Goal: Transaction & Acquisition: Purchase product/service

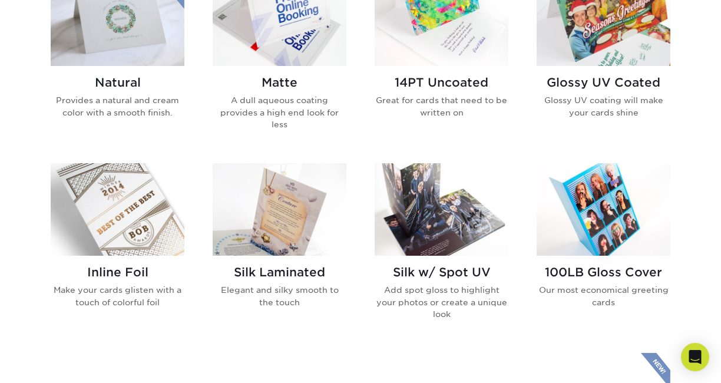
scroll to position [649, 0]
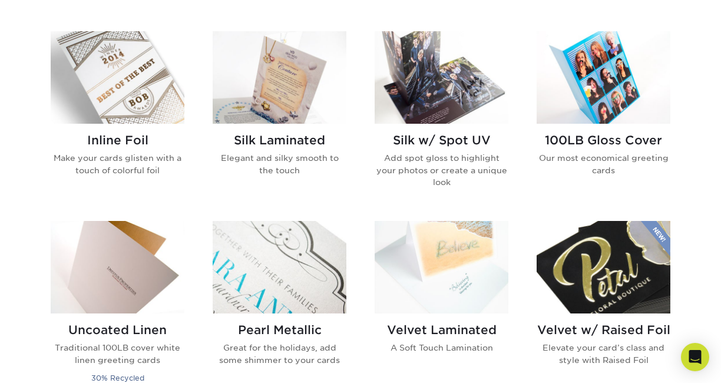
drag, startPoint x: 721, startPoint y: 20, endPoint x: 692, endPoint y: 153, distance: 136.3
click at [692, 155] on html "Resources Menu Search Products Account SIGN IN CREATE AN ACCOUNT forgot passwor…" at bounding box center [360, 276] width 721 height 2059
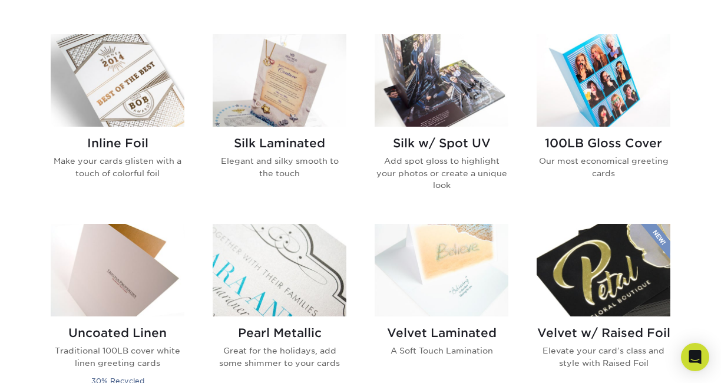
click at [108, 105] on img at bounding box center [118, 80] width 134 height 92
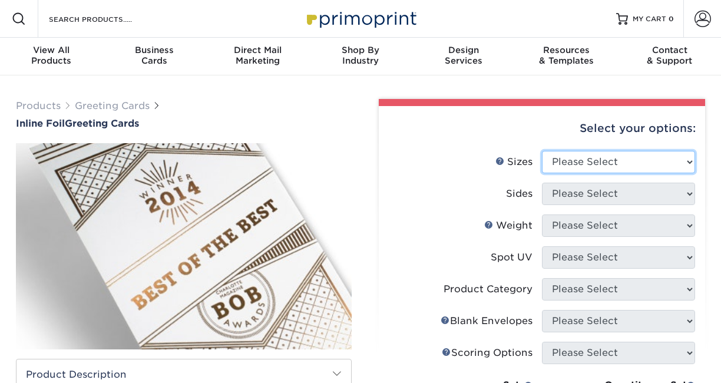
click at [615, 161] on select "Please Select 4.25" x 11" 4.25" x 11" 5.5" x 8.5" 6" x 9" 6" x 12" 6" x 12" 7" …" at bounding box center [618, 162] width 153 height 22
select select "6.00x9.00"
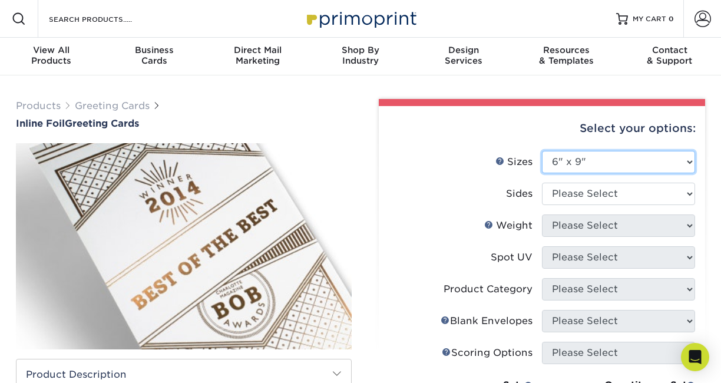
click at [588, 165] on select "Please Select 4.25" x 11" 4.25" x 11" 5.5" x 8.5" 6" x 9" 6" x 12" 6" x 12" 7" …" at bounding box center [618, 162] width 153 height 22
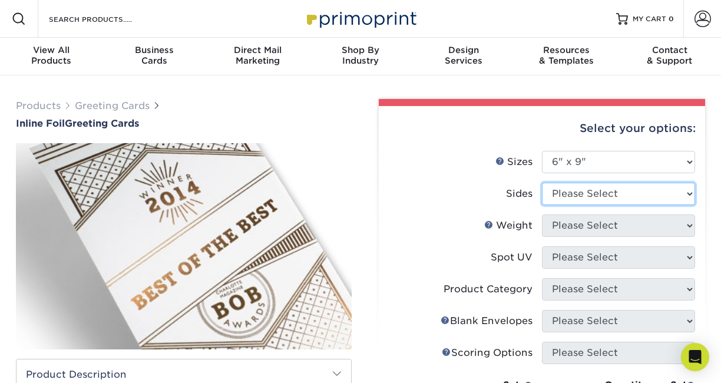
click at [575, 198] on select "Please Select Print Both Sides - Foil Back Only Print Both Sides - Foil Both Si…" at bounding box center [618, 193] width 153 height 22
select select "e9e9dfb3-fba1-4d60-972c-fd9ca5904d33"
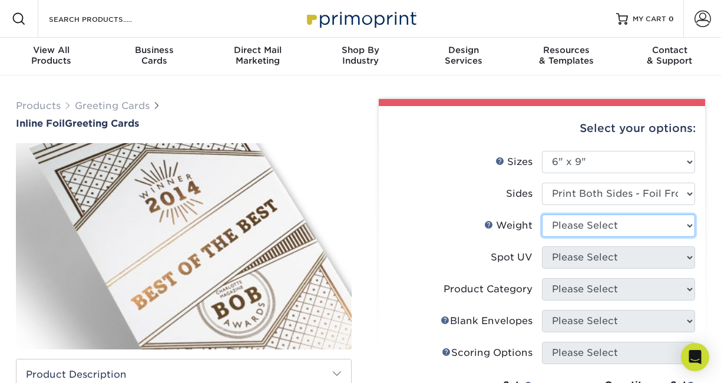
click at [579, 228] on select "Please Select 16PT" at bounding box center [618, 225] width 153 height 22
select select "16PT"
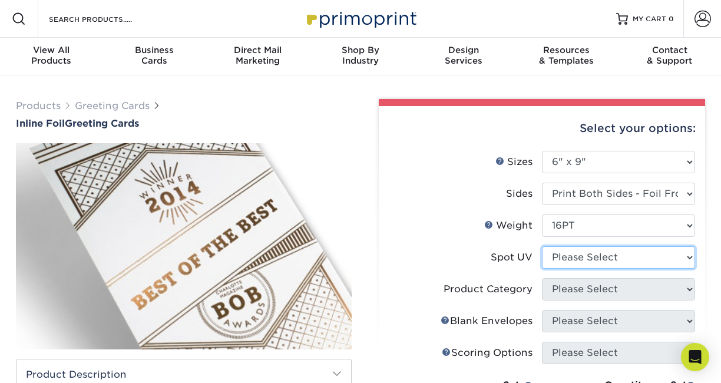
click at [569, 257] on select "Please Select No Spot UV Front and Back (Both Sides) Front Only Back Only" at bounding box center [618, 257] width 153 height 22
select select "3"
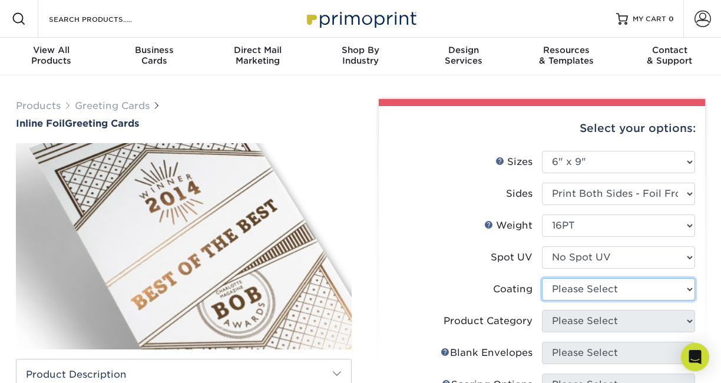
click at [562, 288] on select at bounding box center [618, 289] width 153 height 22
select select "3e7618de-abca-4bda-9f97-8b9129e913d8"
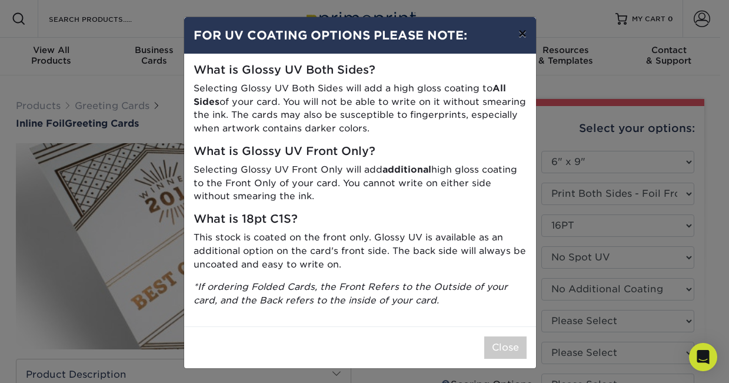
click at [515, 34] on button "×" at bounding box center [522, 33] width 27 height 33
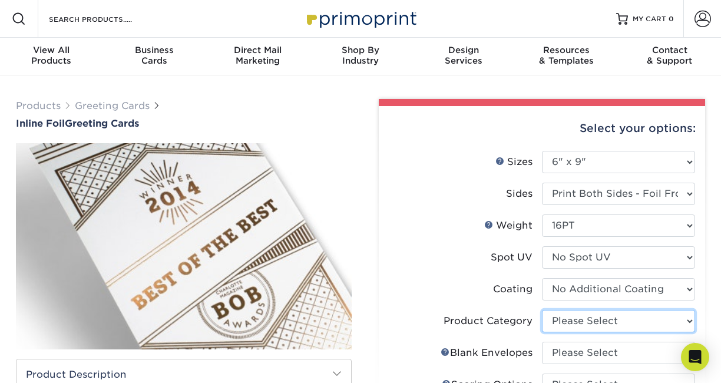
click at [572, 322] on select "Please Select Greeting Cards" at bounding box center [618, 321] width 153 height 22
select select "b7f8198f-f281-4438-a52e-cd7a5c5c0cfc"
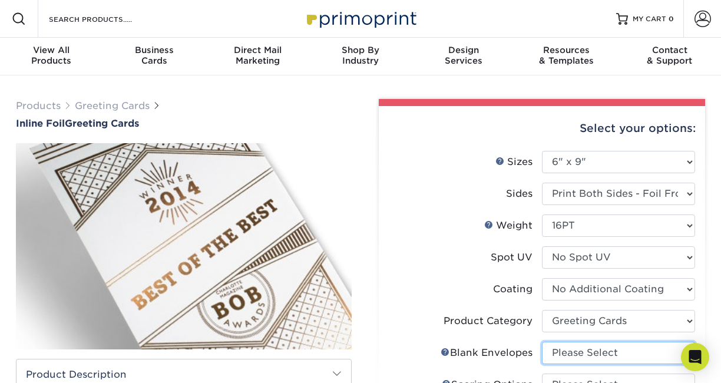
click at [570, 347] on select "Please Select No Blank Envelopes Yes 500 Envelopes A6 Yes 1000 Envelopes A6 Yes…" at bounding box center [618, 352] width 153 height 22
select select "9f137334-7cf0-4a73-8a74-a4df662606ea"
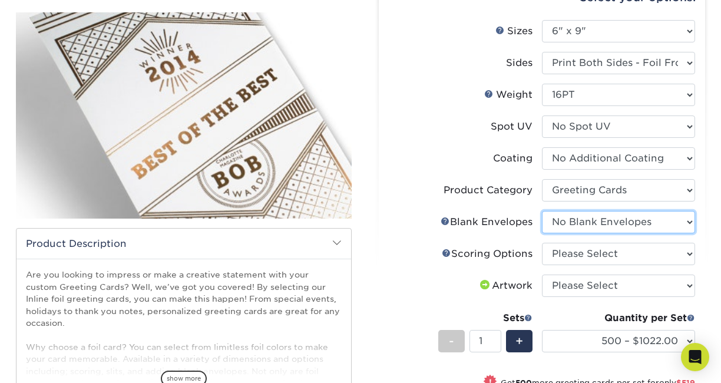
scroll to position [133, 0]
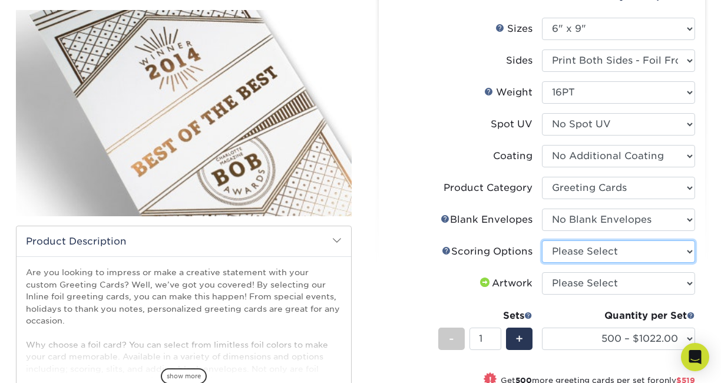
click at [601, 247] on select "Please Select Score in Half" at bounding box center [618, 251] width 153 height 22
select select "b23166fa-223a-4016-b2d3-d3438452c7d9"
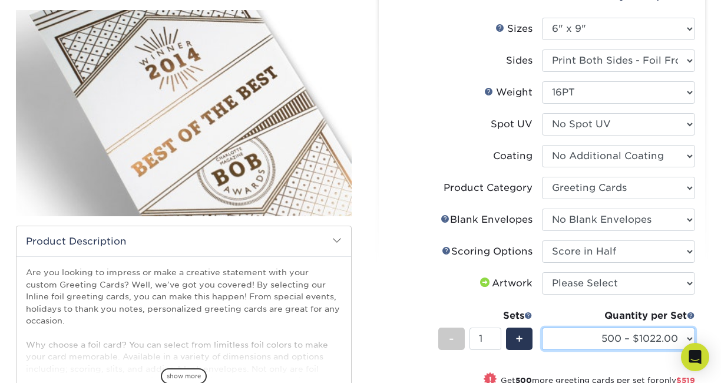
click at [585, 337] on select "500 – $1022.00 1000 – $1541.00 2500 – $2192.00 5000 – $2857.00" at bounding box center [618, 338] width 153 height 22
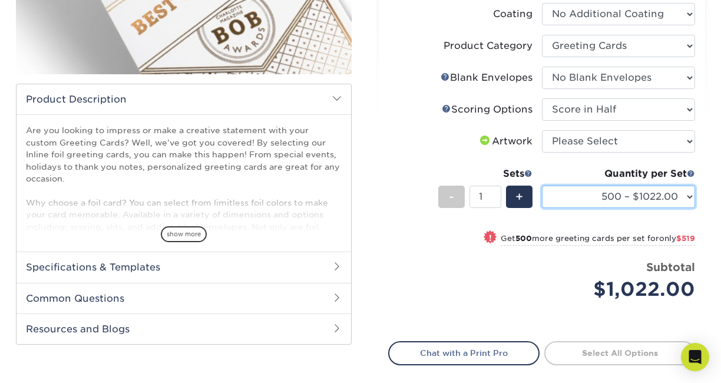
scroll to position [279, 0]
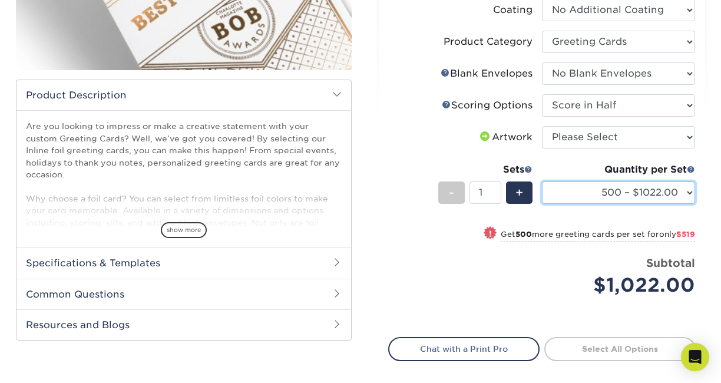
click at [562, 192] on select "500 – $1022.00 1000 – $1541.00 2500 – $2192.00 5000 – $2857.00" at bounding box center [618, 192] width 153 height 22
